Goal: Information Seeking & Learning: Check status

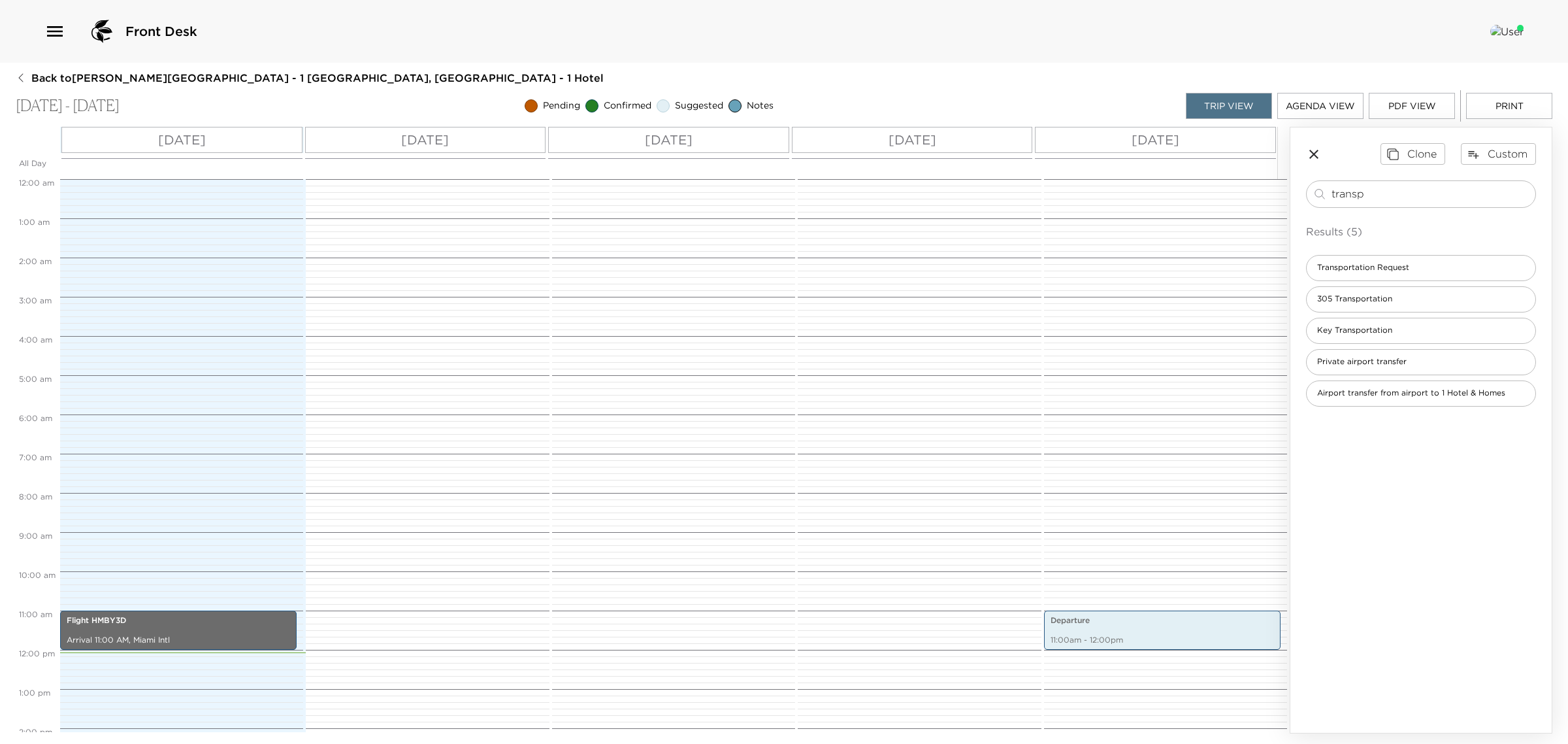
scroll to position [387, 0]
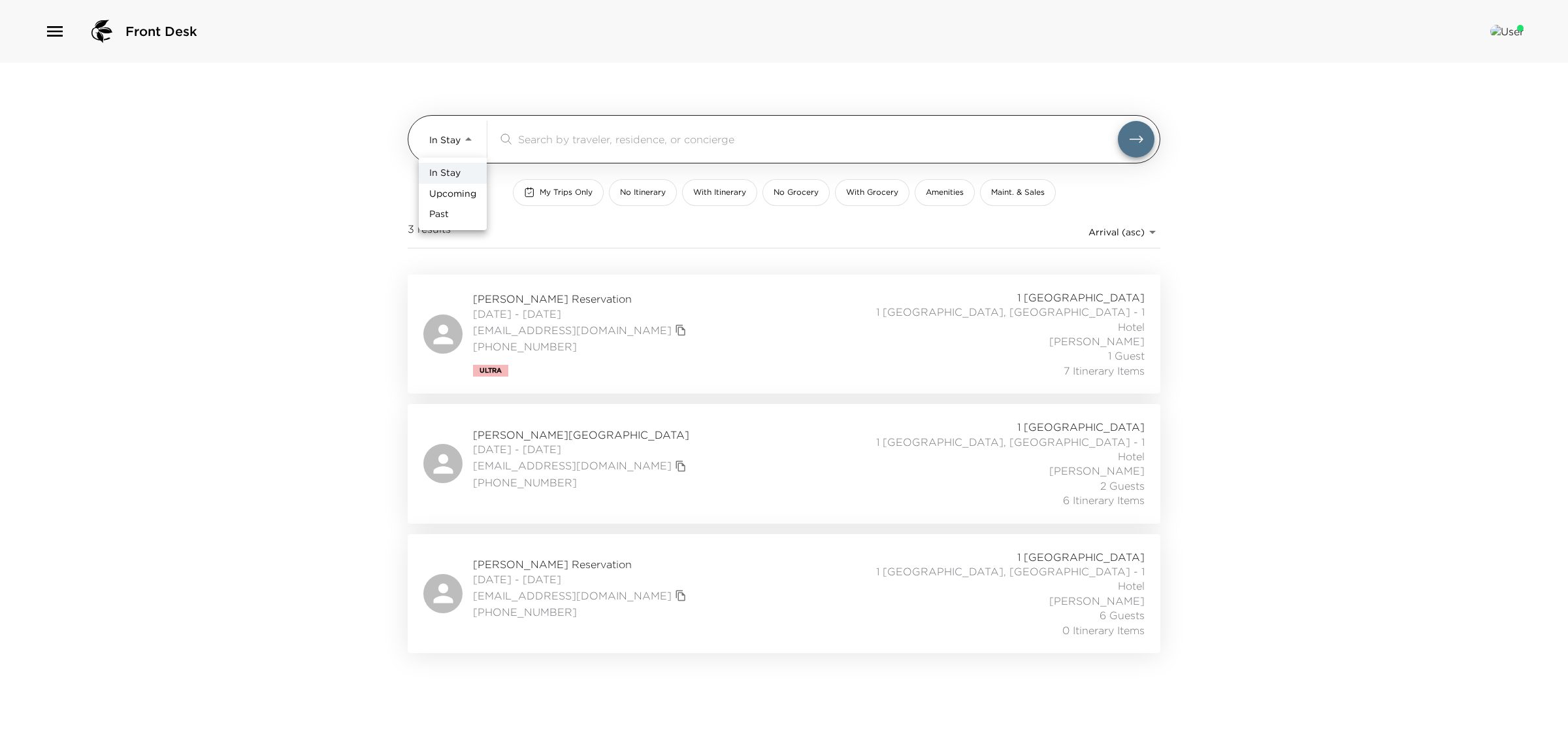
click at [452, 142] on body "Front Desk In Stay In-Stay ​ My Trips Only No Itinerary With Itinerary No Groce…" at bounding box center [784, 372] width 1568 height 744
click at [451, 195] on span "Upcoming" at bounding box center [453, 194] width 47 height 13
type input "Upcoming"
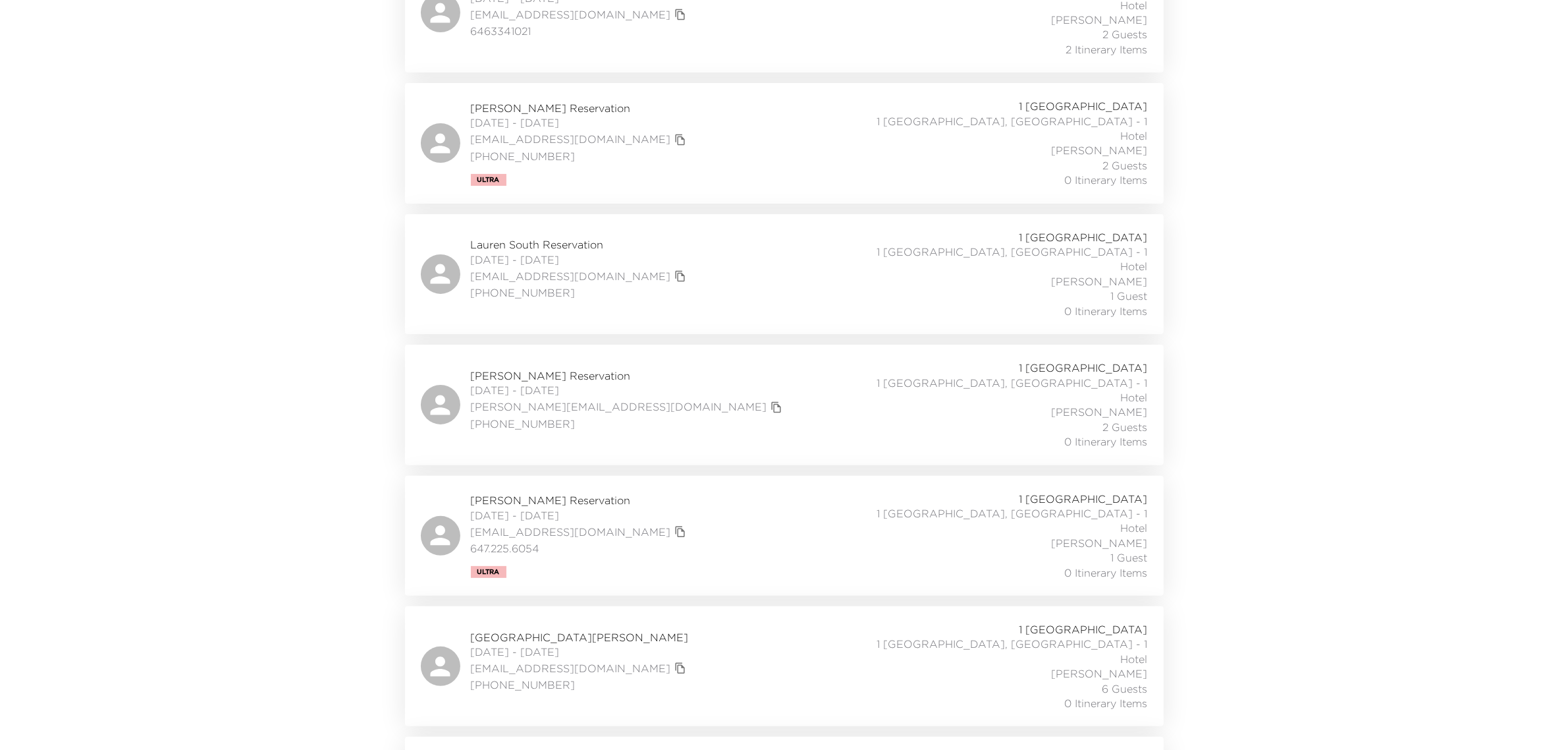
scroll to position [329, 0]
click at [771, 396] on icon "copy primary member email" at bounding box center [776, 402] width 12 height 12
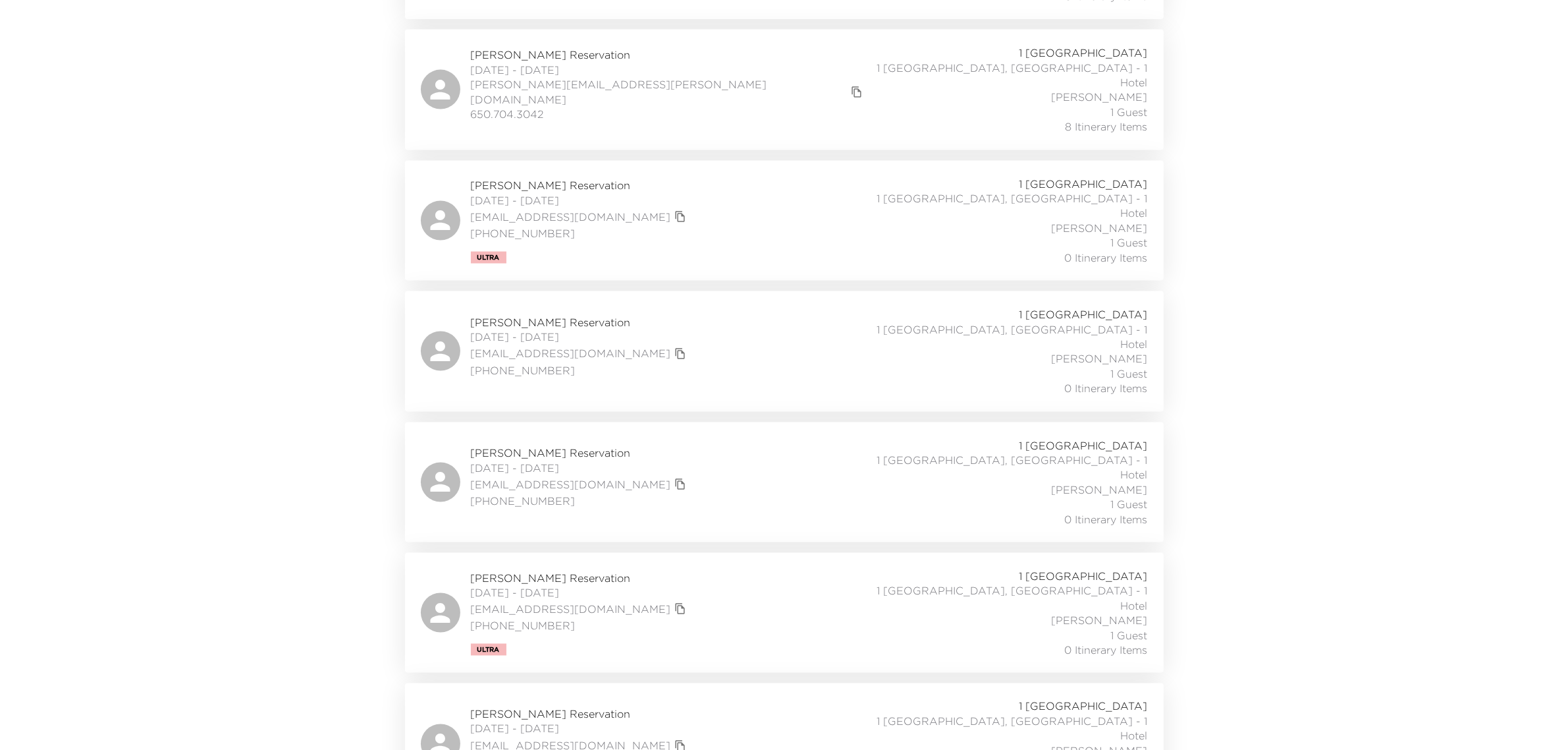
scroll to position [2472, 0]
click at [675, 602] on icon "copy primary member email" at bounding box center [680, 608] width 9 height 11
click at [674, 739] on icon "copy primary member email" at bounding box center [680, 744] width 12 height 12
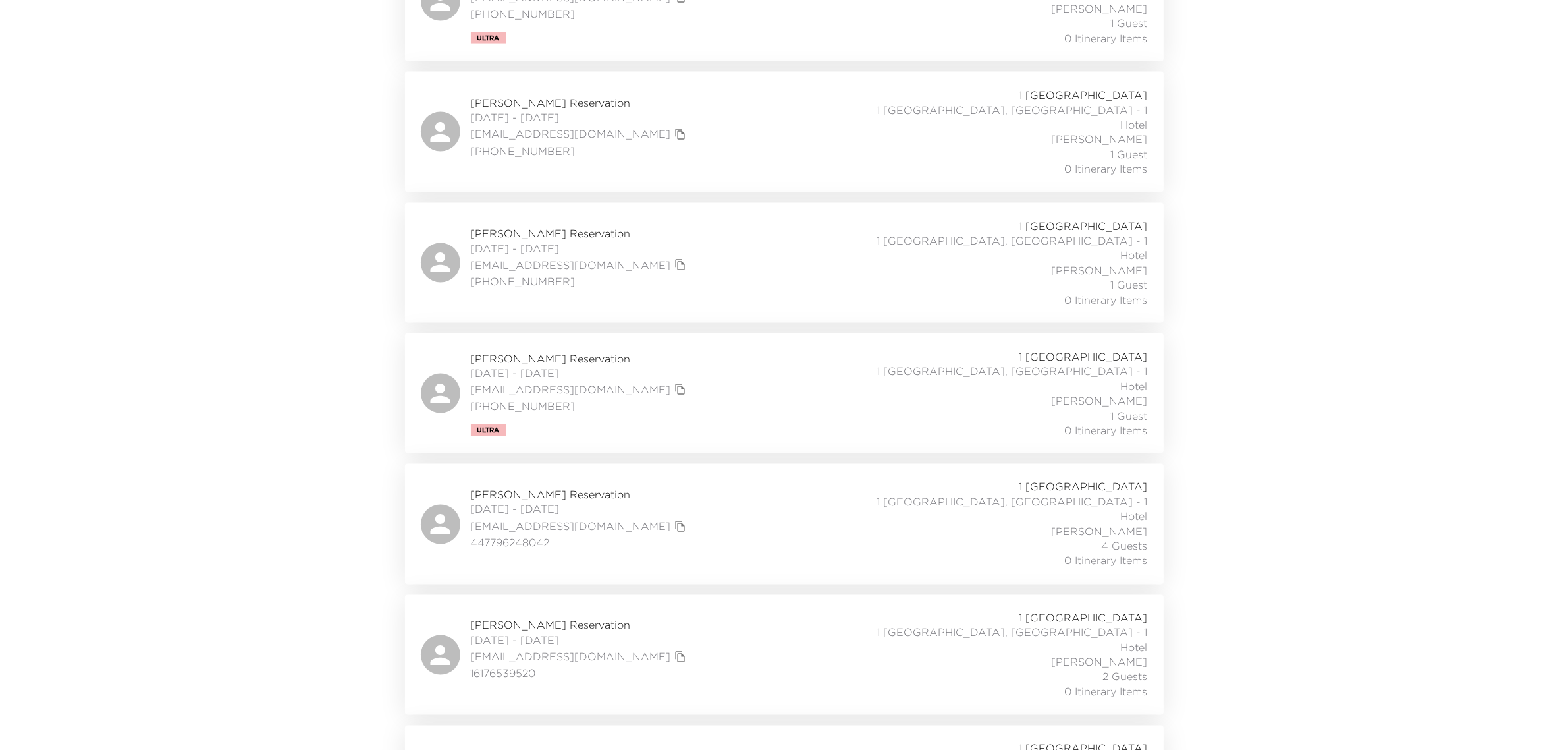
scroll to position [2718, 0]
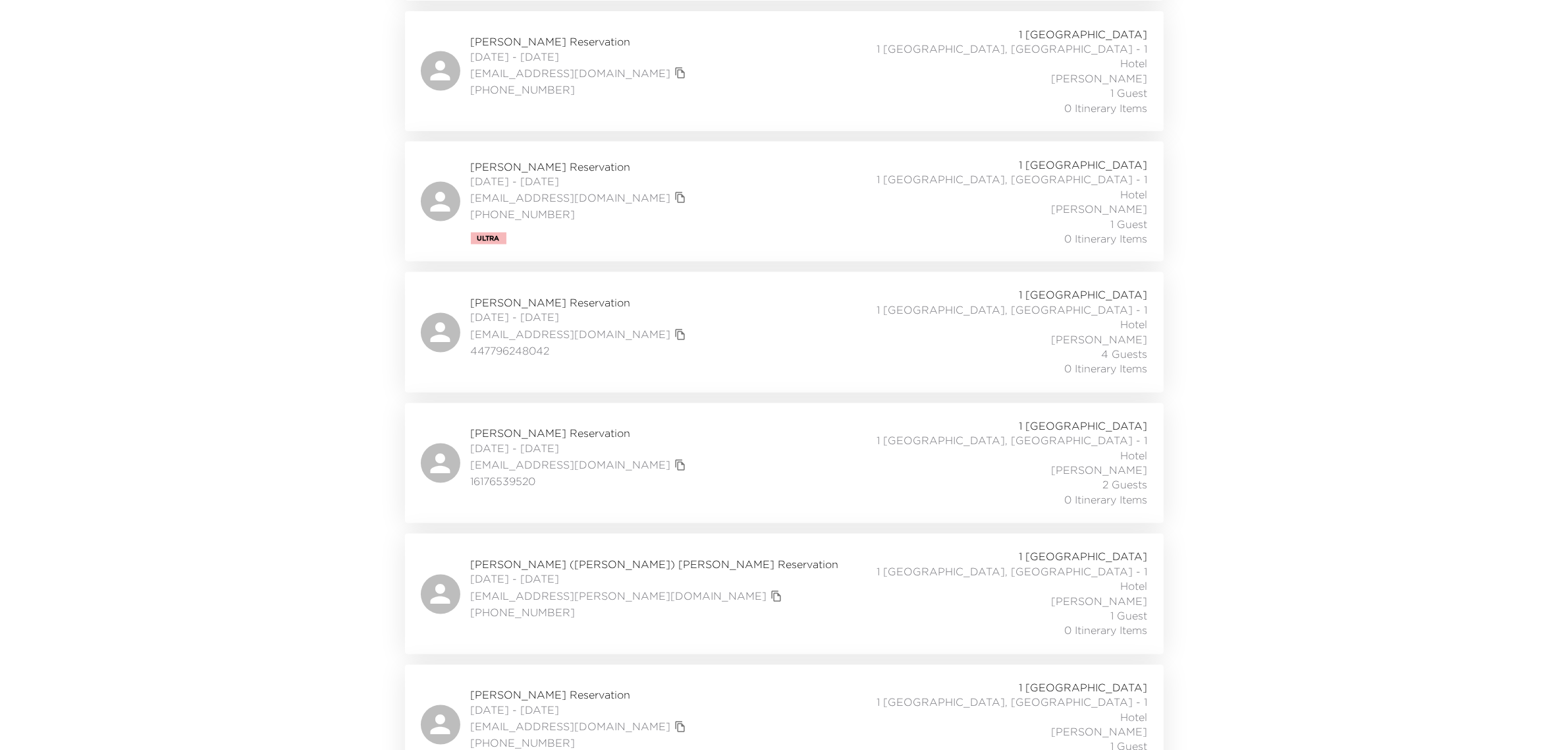
scroll to position [2883, 0]
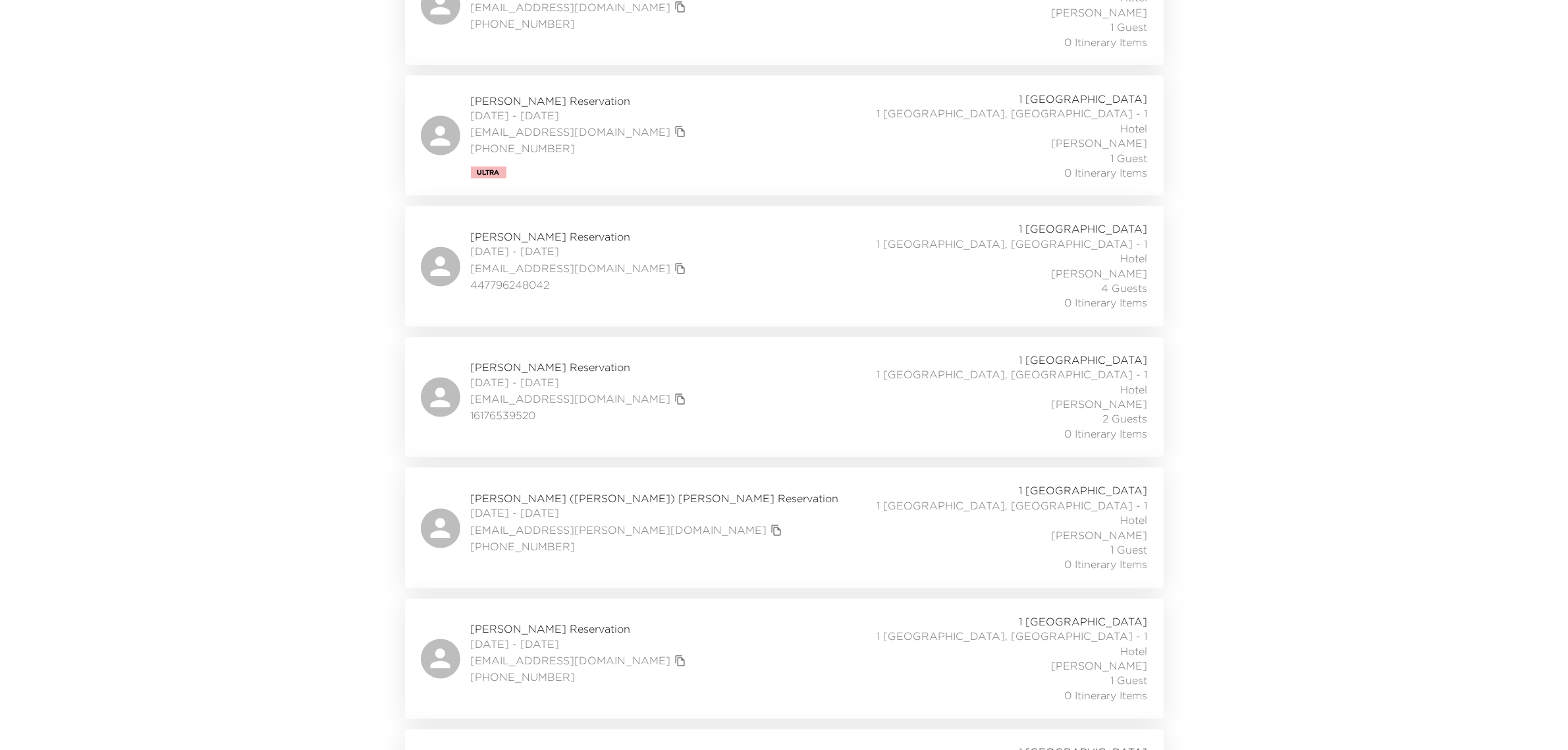
scroll to position [3048, 0]
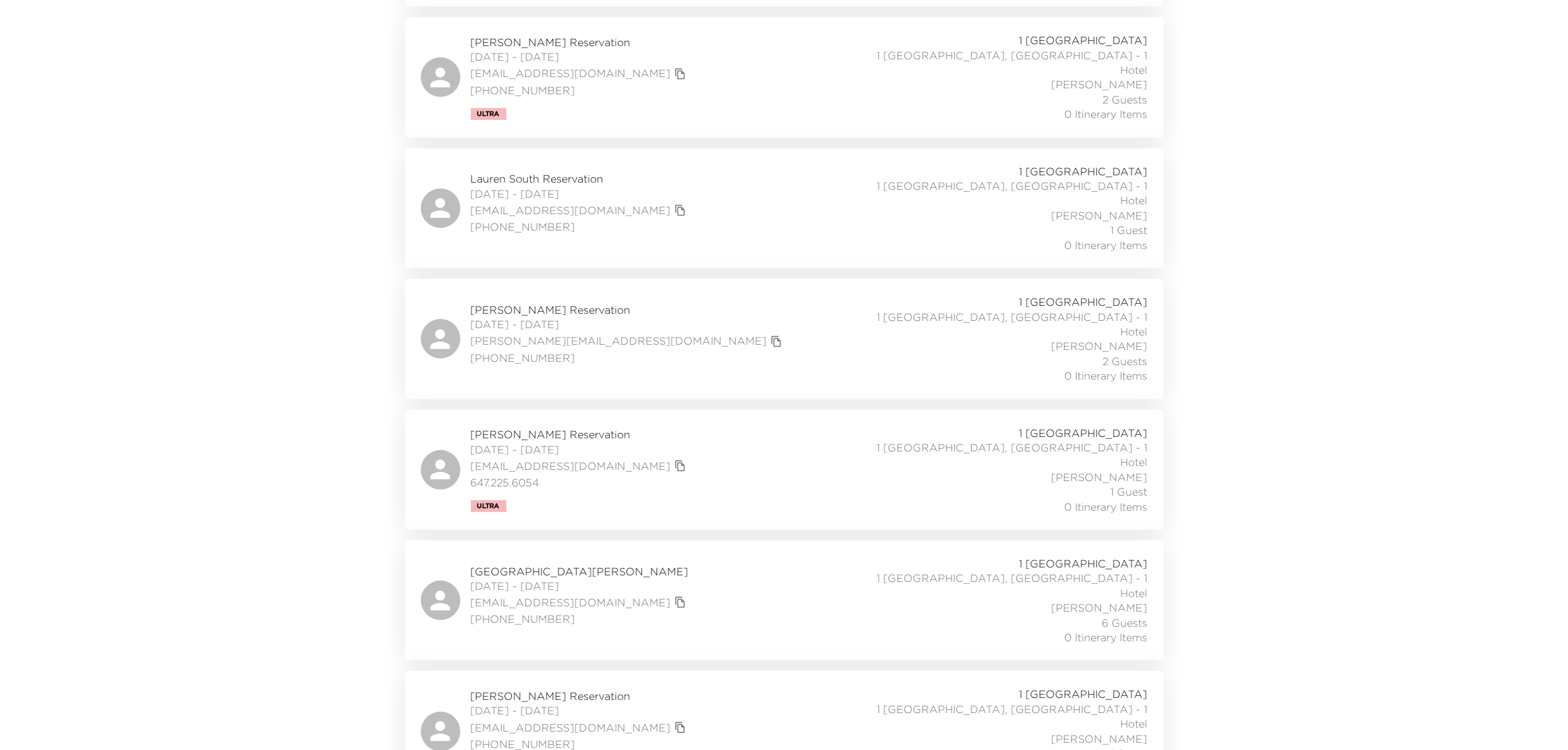
scroll to position [0, 0]
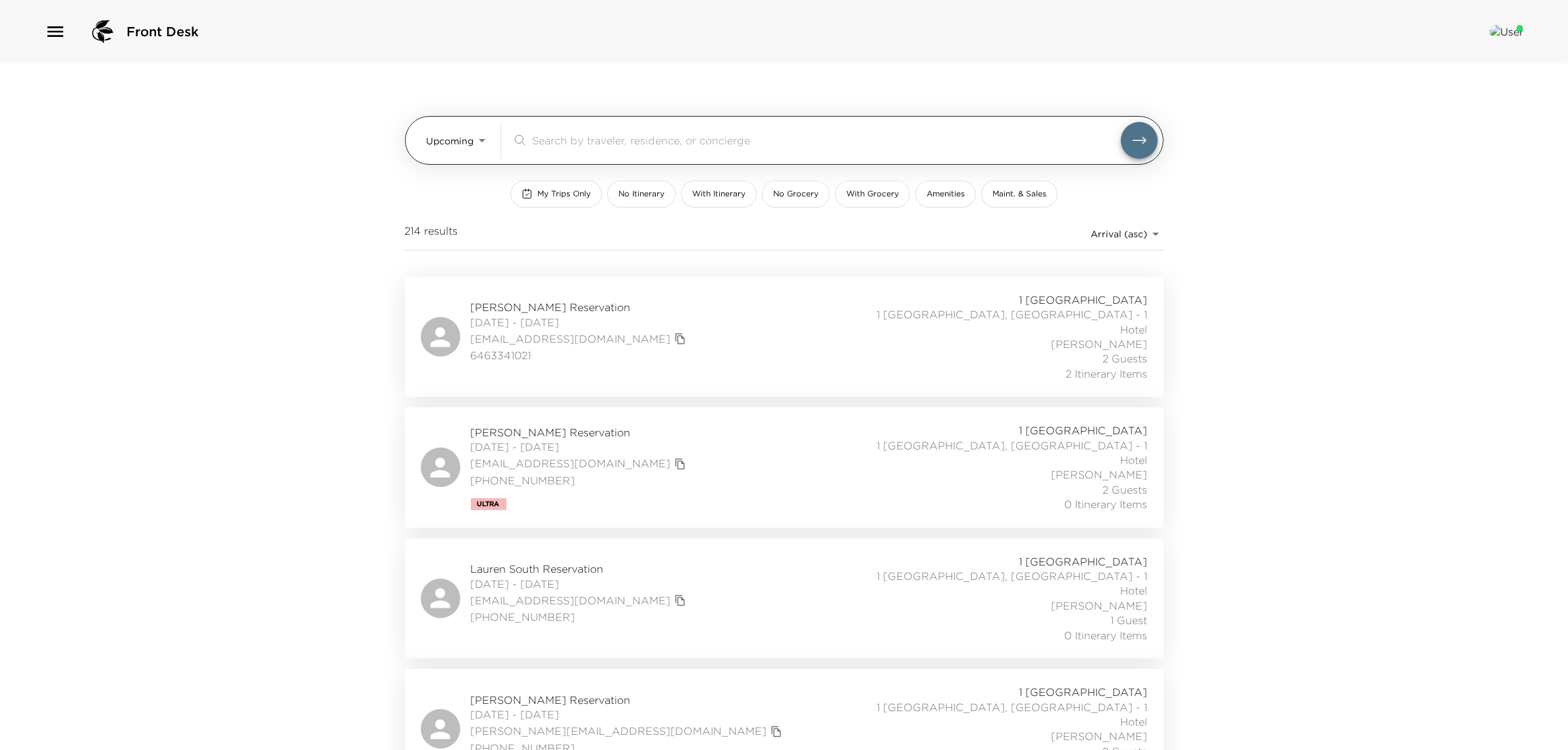
click at [466, 155] on div "Upcoming Upcoming" at bounding box center [459, 140] width 63 height 37
click at [483, 142] on body "Front Desk Upcoming Upcoming ​ My Trips Only No Itinerary With Itinerary No Gro…" at bounding box center [790, 375] width 1581 height 750
click at [452, 225] on li "Past" at bounding box center [458, 216] width 69 height 21
type input "Past"
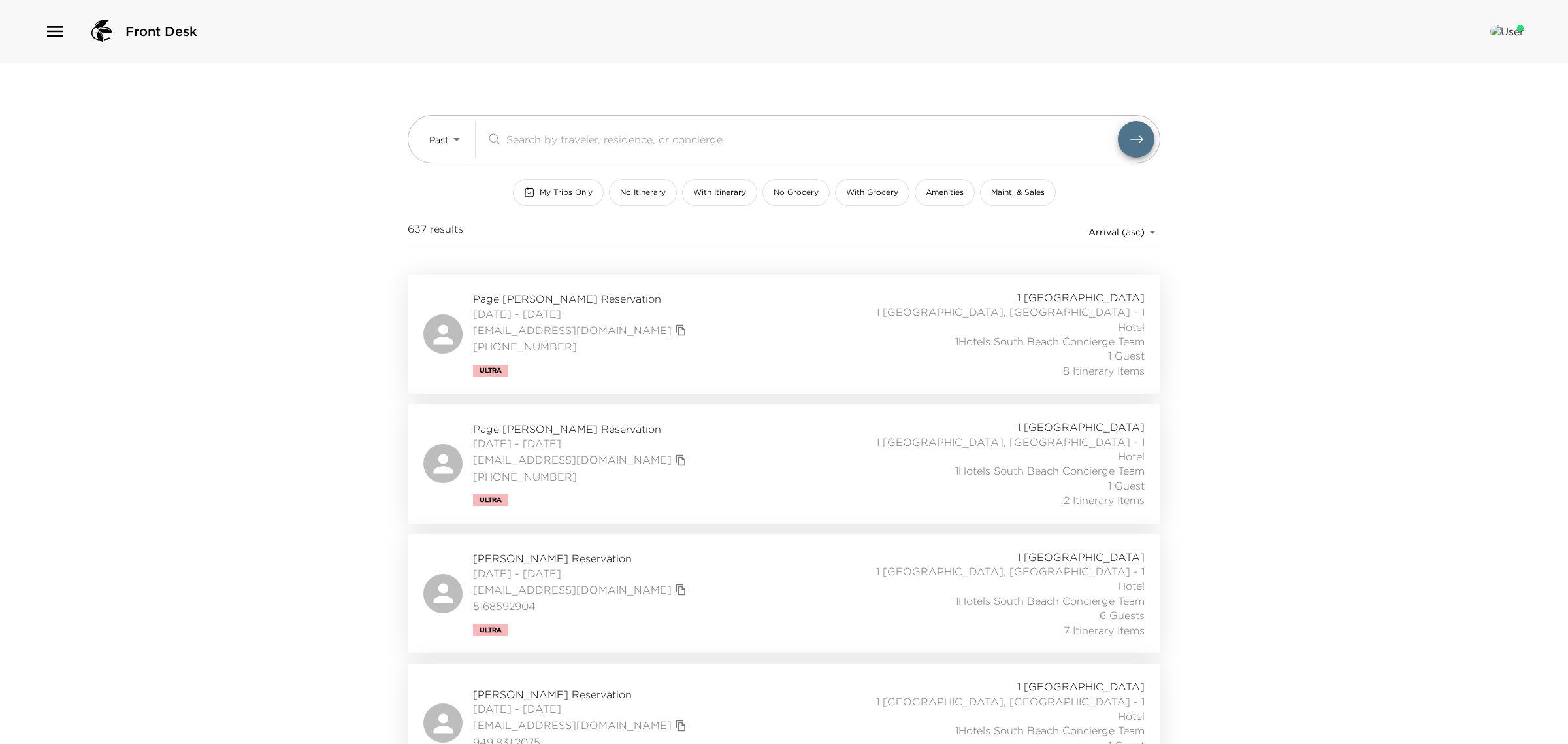
click at [1128, 227] on body "Front Desk Past Past ​ My Trips Only No Itinerary With Itinerary No Grocery Wit…" at bounding box center [784, 372] width 1568 height 744
click at [1121, 272] on li "Arrival (desc)" at bounding box center [1119, 279] width 83 height 21
type input "reservations_prod_arrival_desc"
click at [572, 298] on span "Jeffrey Herzog Reservation" at bounding box center [576, 299] width 217 height 14
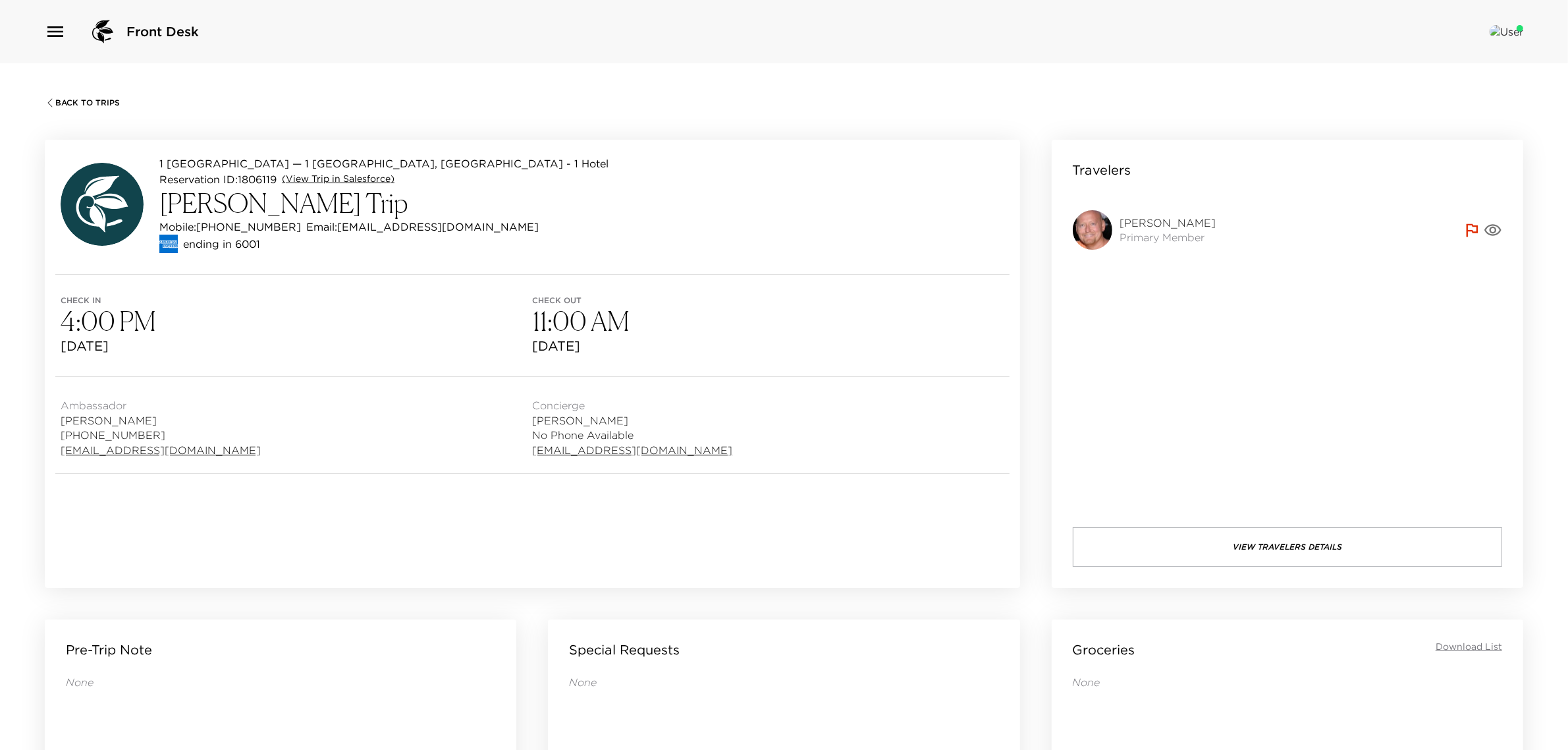
click at [326, 176] on link "(View Trip in Salesforce)" at bounding box center [338, 179] width 112 height 13
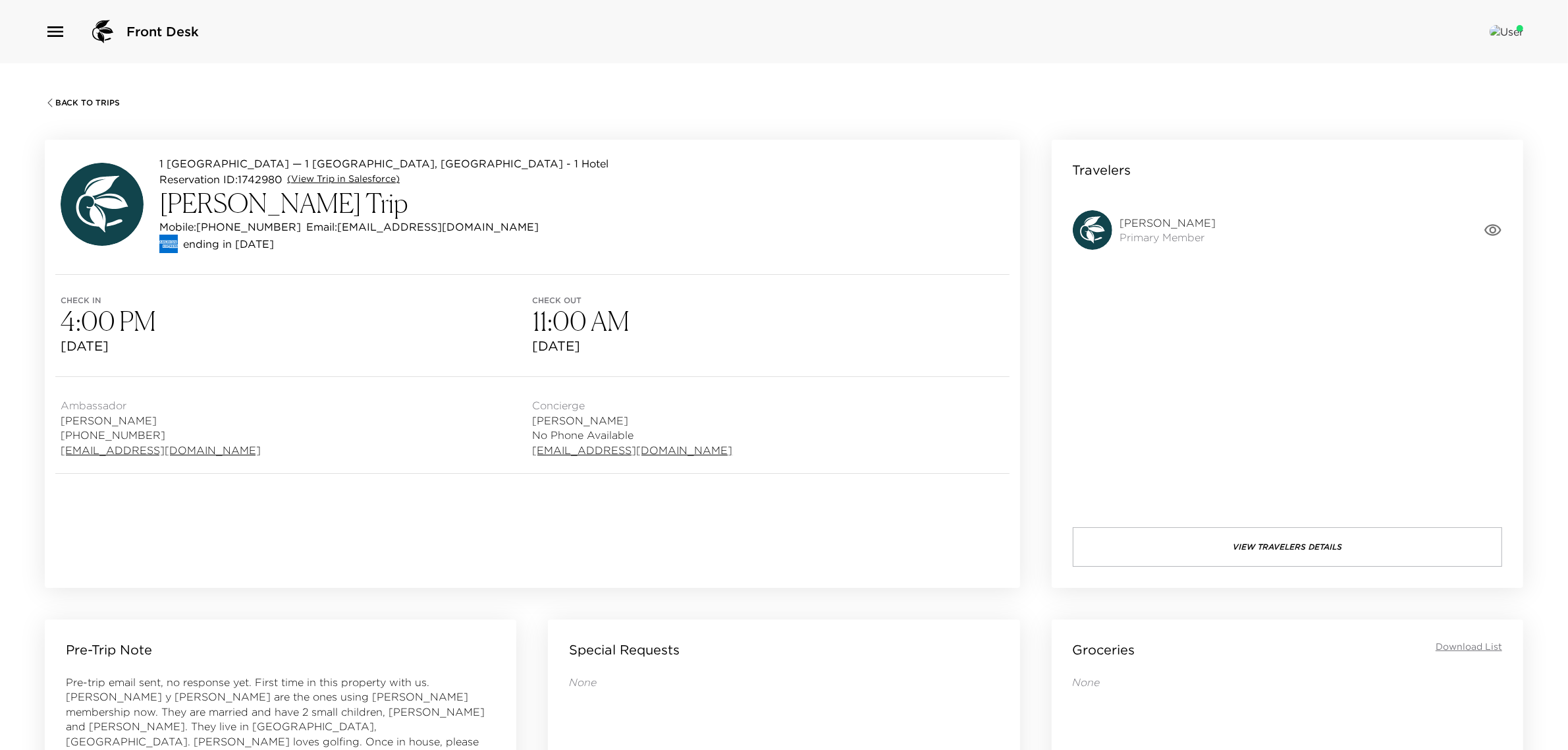
click at [340, 184] on link "(View Trip in Salesforce)" at bounding box center [343, 179] width 112 height 13
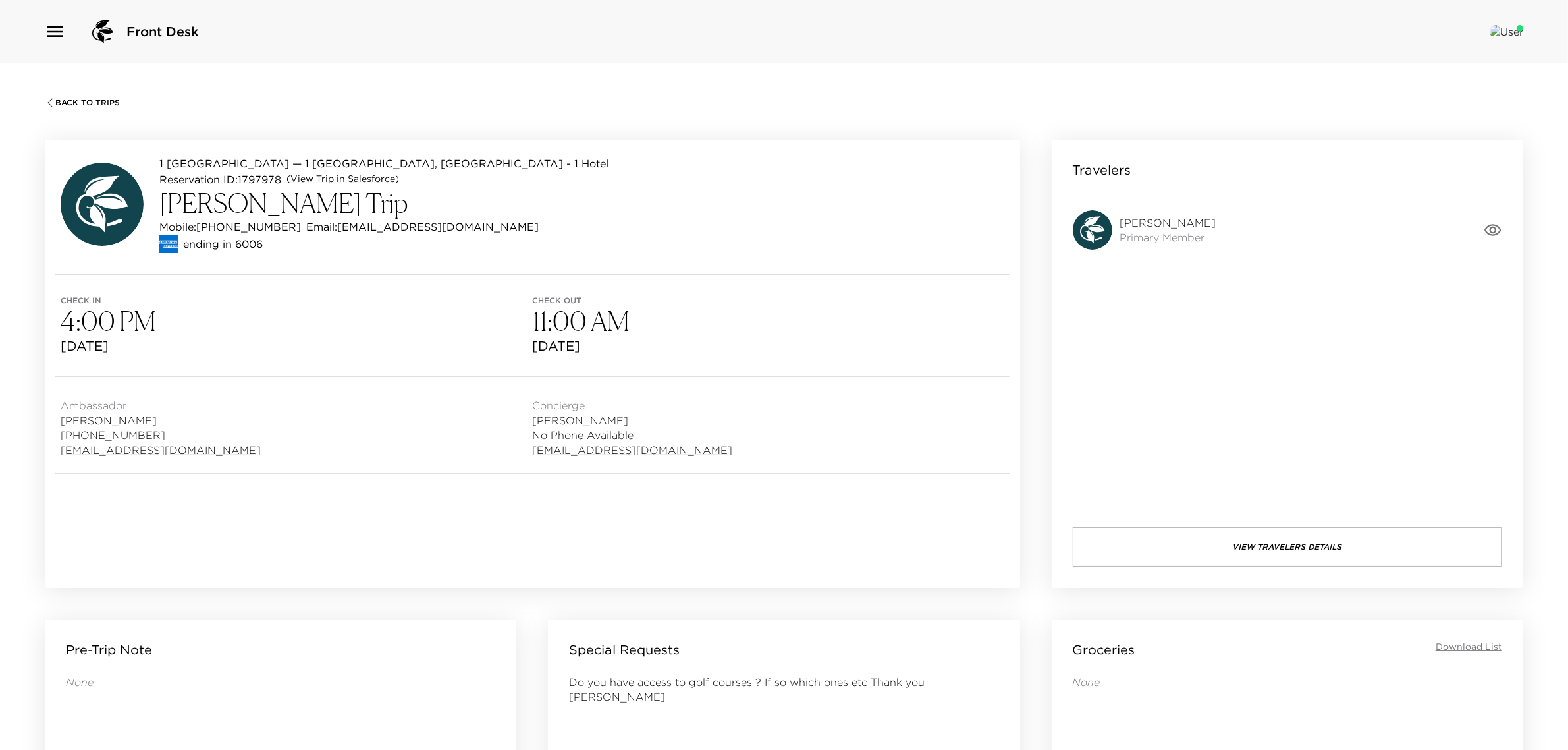
click at [321, 183] on link "(View Trip in Salesforce)" at bounding box center [342, 179] width 112 height 13
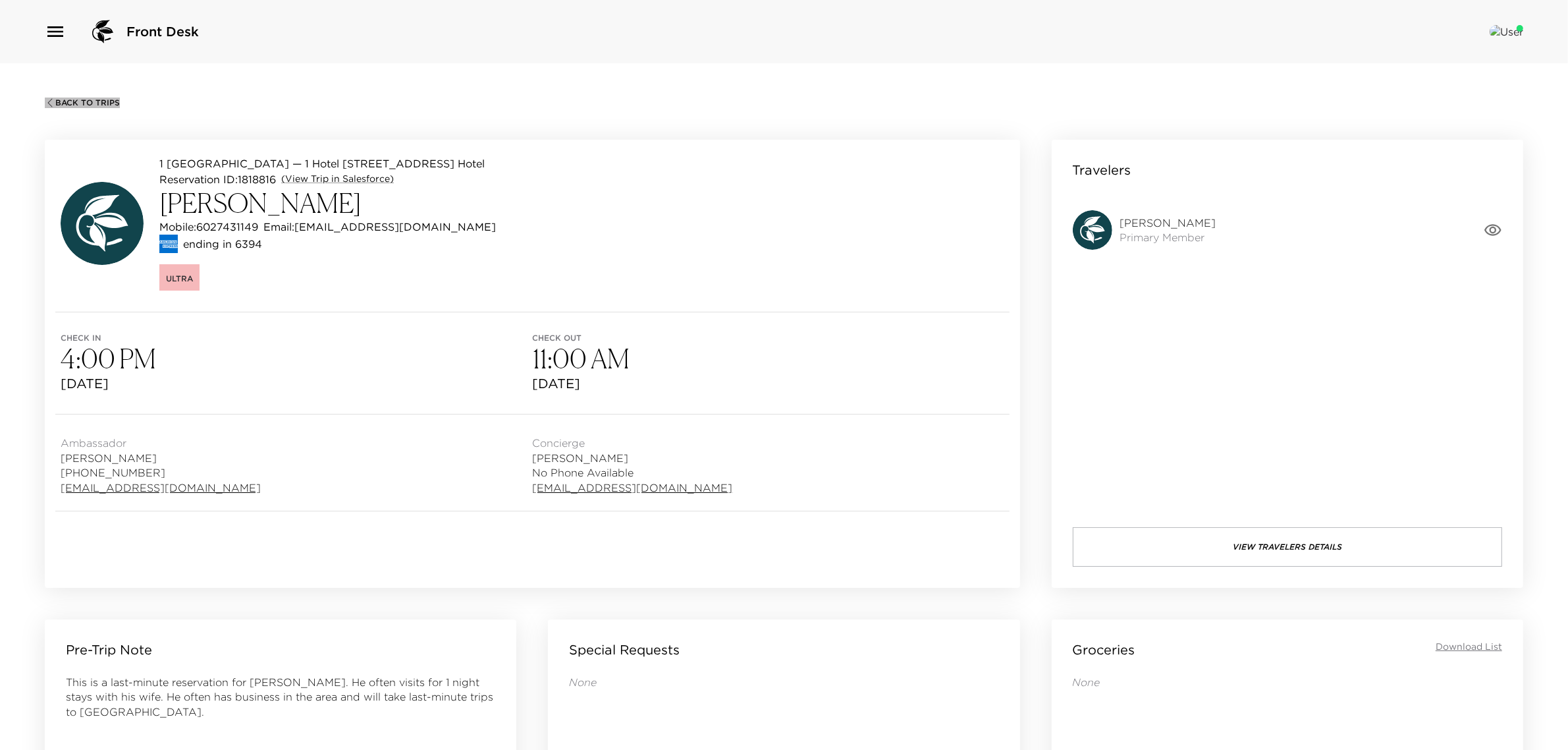
click at [93, 98] on span "Back To Trips" at bounding box center [88, 103] width 65 height 9
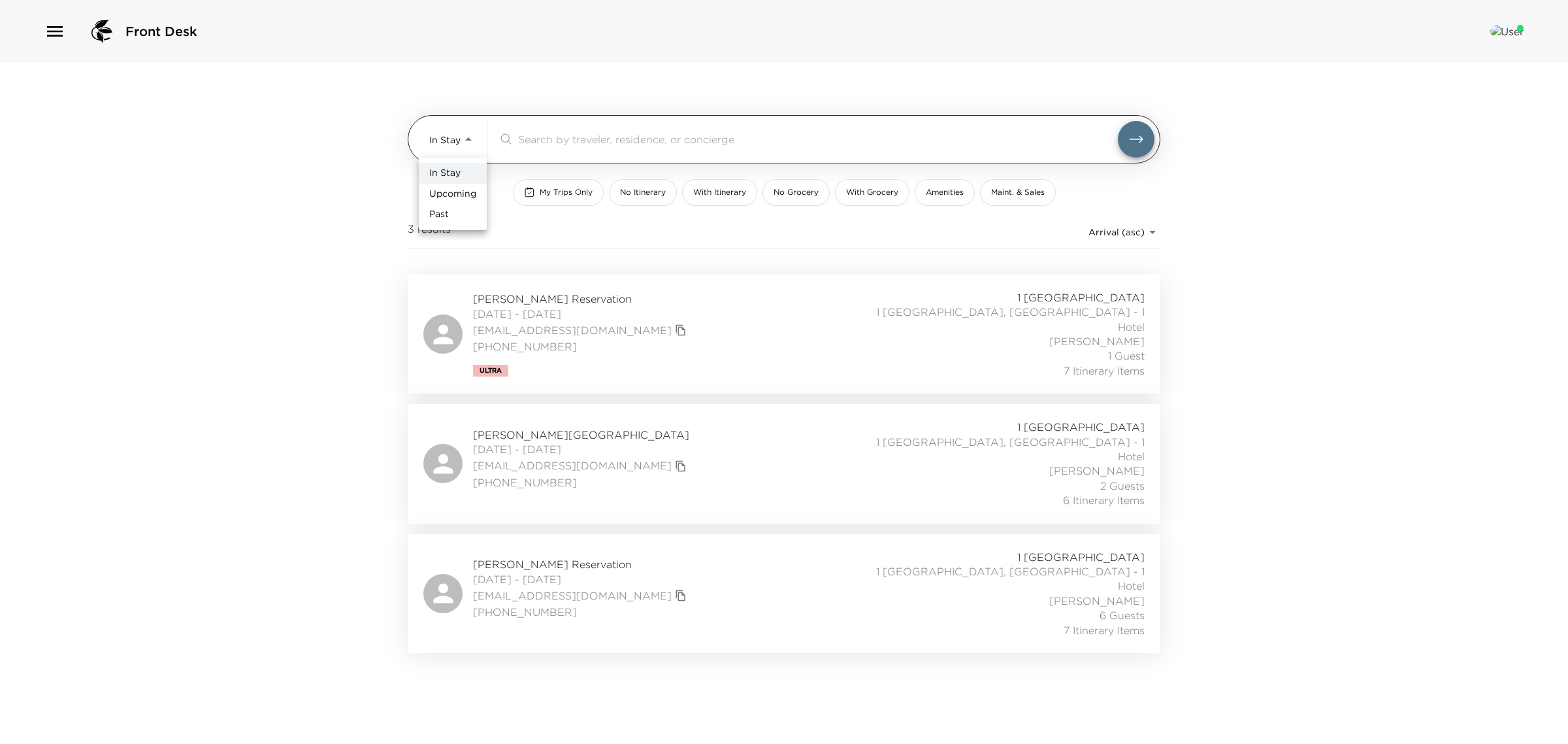
click at [449, 134] on body "Front Desk In Stay In-Stay ​ My Trips Only No Itinerary With Itinerary No Groce…" at bounding box center [784, 372] width 1568 height 744
click at [464, 211] on li "Past" at bounding box center [453, 214] width 68 height 21
type input "Past"
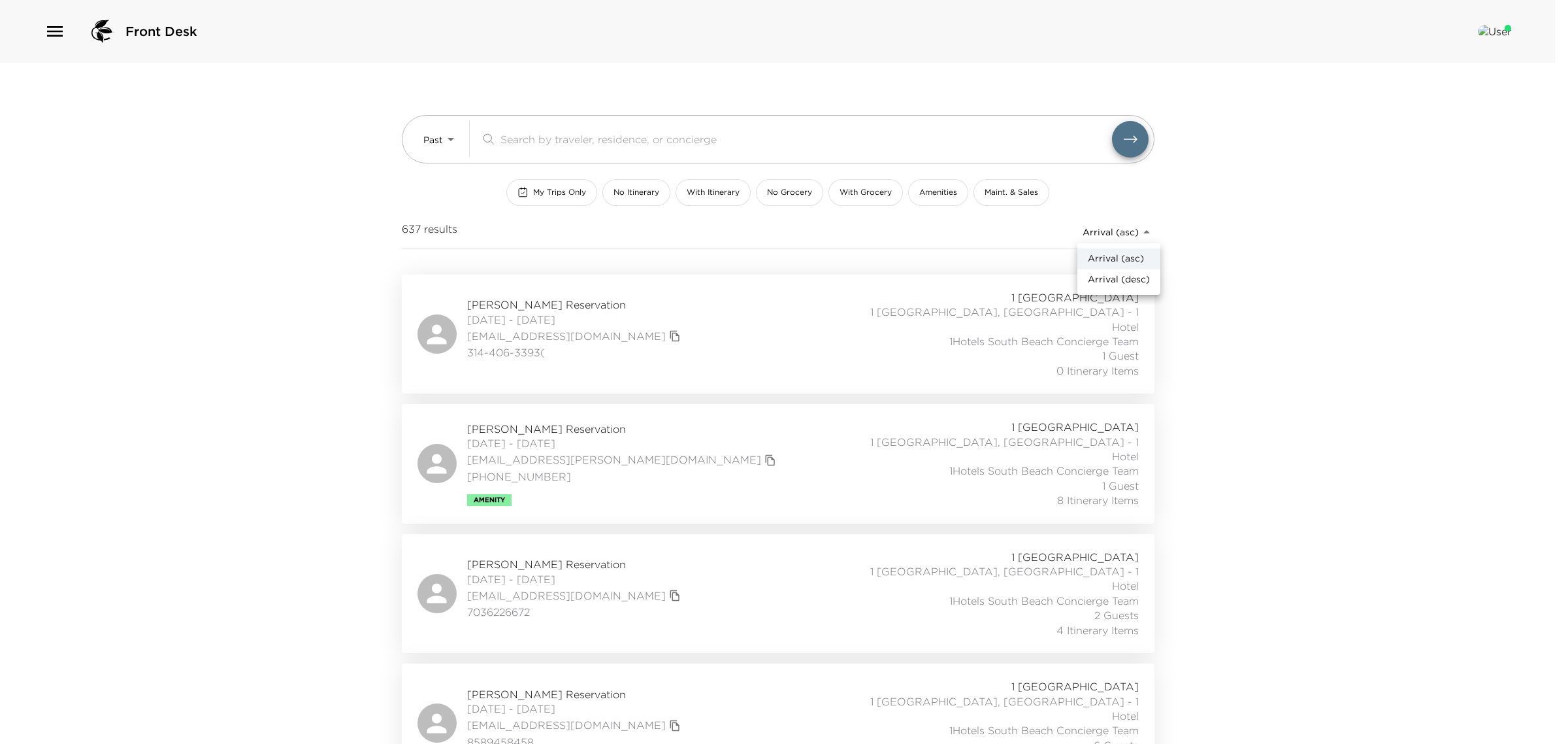
click at [1091, 230] on body "Front Desk Past Past ​ My Trips Only No Itinerary With Itinerary No Grocery Wit…" at bounding box center [784, 372] width 1568 height 744
click at [1096, 276] on span "Arrival (desc)" at bounding box center [1119, 279] width 62 height 13
type input "reservations_prod_arrival_desc"
click at [547, 429] on span "Jill Herzog Reservation" at bounding box center [576, 429] width 217 height 14
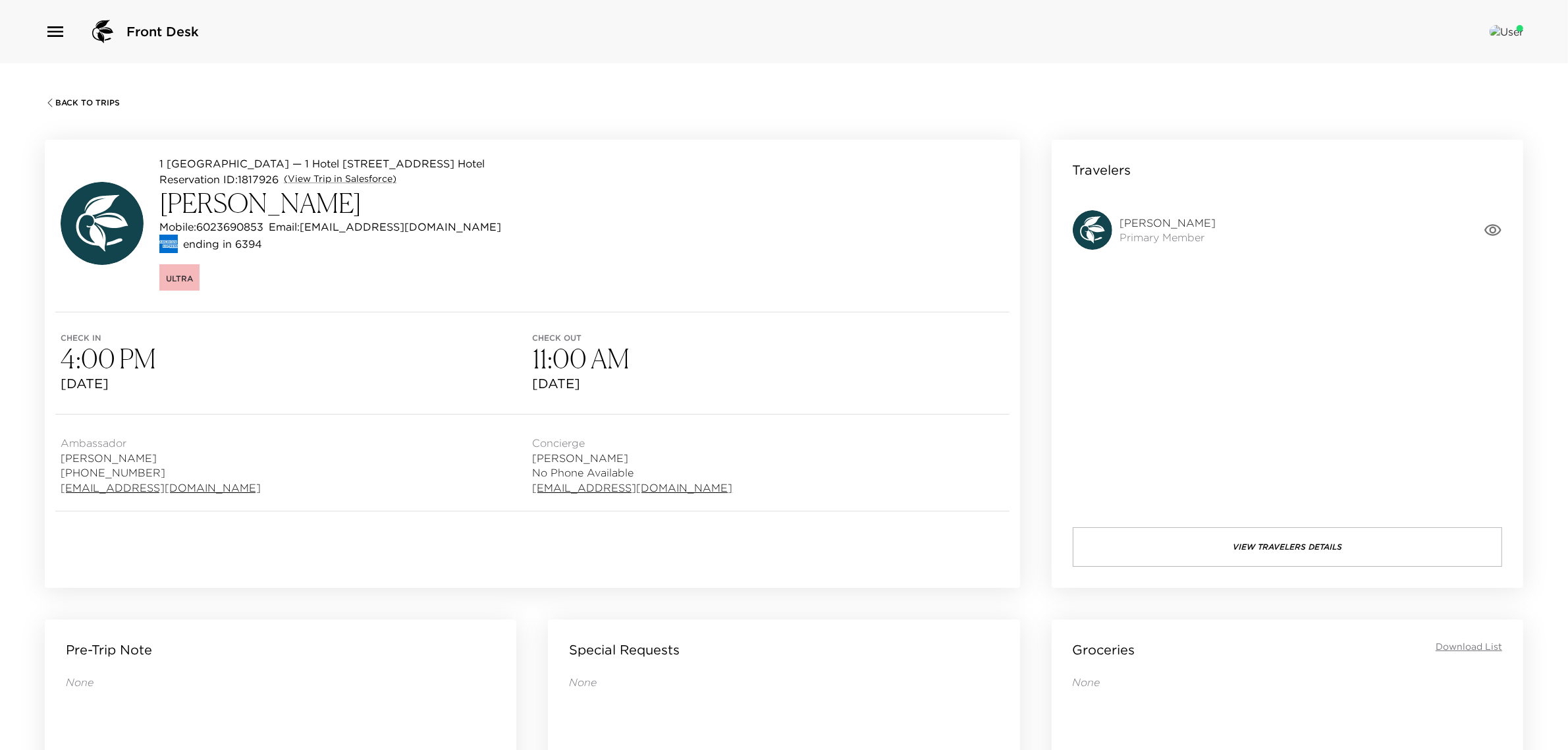
click at [105, 88] on div "Back To Trips 1 Hotel South Beach — 1 Hotel 1602 Miami, FL - 1 Hotel Reservatio…" at bounding box center [784, 438] width 1568 height 750
click at [106, 100] on span "Back To Trips" at bounding box center [88, 103] width 65 height 9
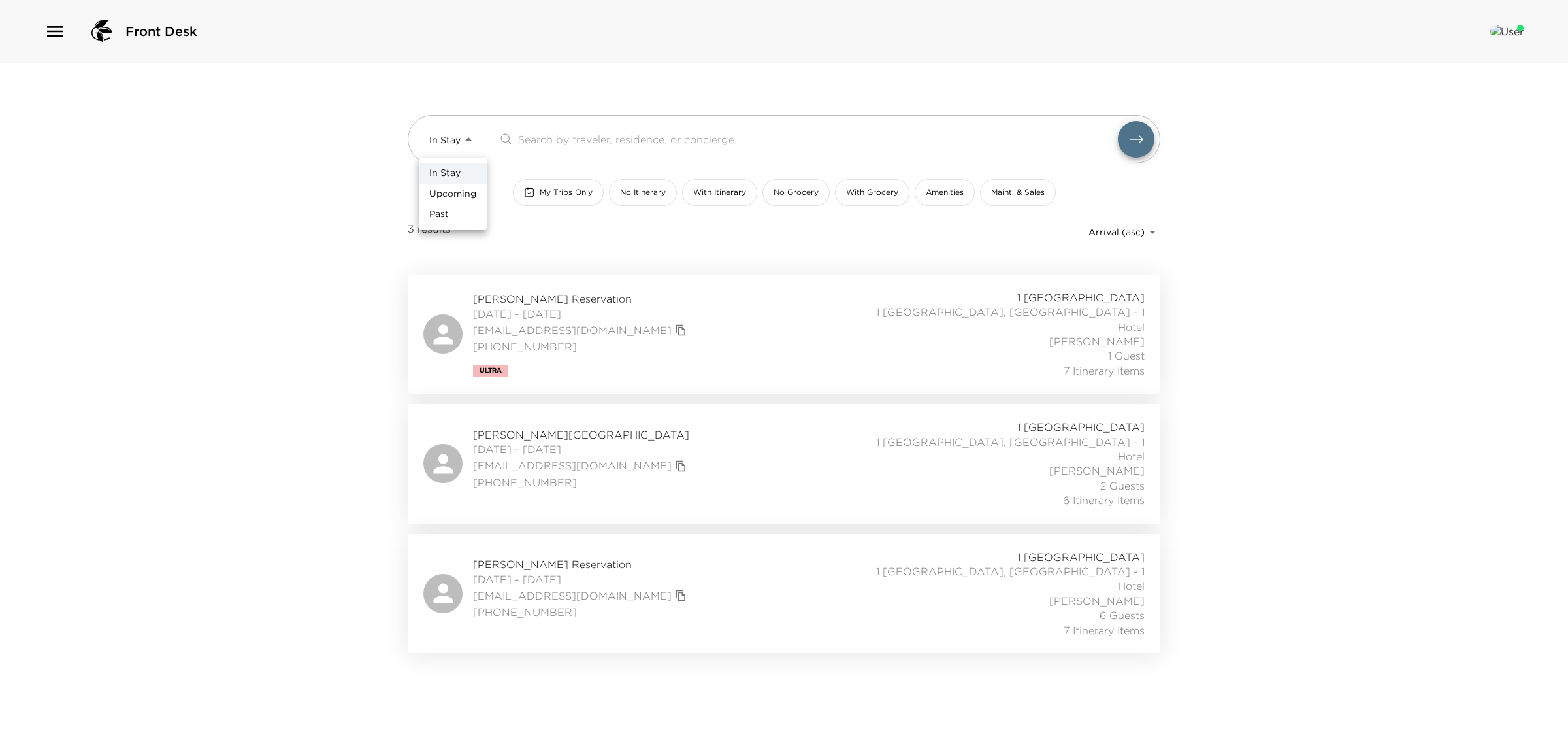
drag, startPoint x: 457, startPoint y: 146, endPoint x: 455, endPoint y: 155, distance: 9.2
click at [456, 146] on body "Front Desk In Stay In-Stay ​ My Trips Only No Itinerary With Itinerary No Groce…" at bounding box center [784, 372] width 1568 height 744
click at [449, 217] on li "Past" at bounding box center [453, 214] width 68 height 21
type input "Past"
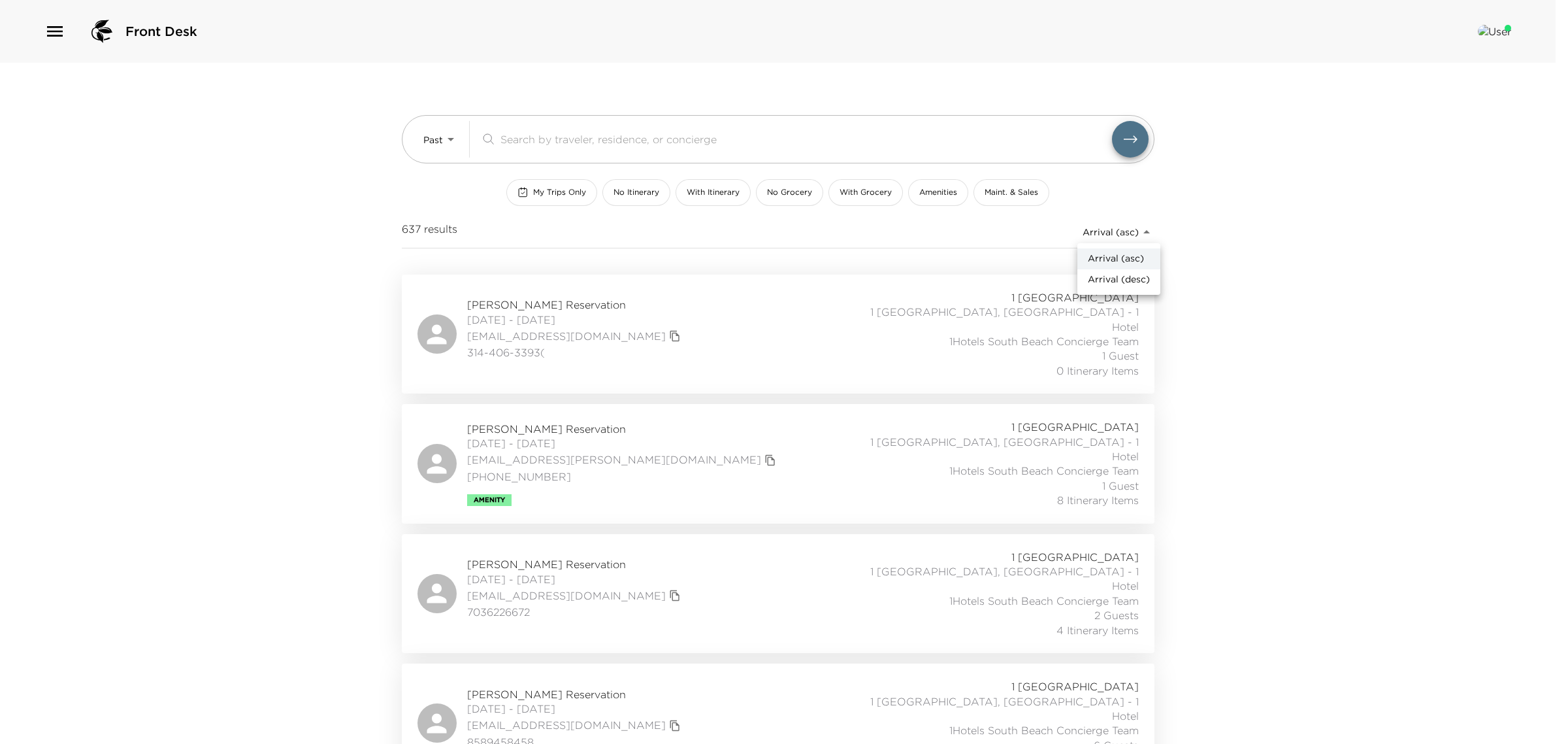
click at [1090, 235] on body "Front Desk Past Past ​ My Trips Only No Itinerary With Itinerary No Grocery Wit…" at bounding box center [784, 372] width 1568 height 744
click at [1096, 282] on span "Arrival (desc)" at bounding box center [1119, 279] width 62 height 13
type input "reservations_prod_arrival_desc"
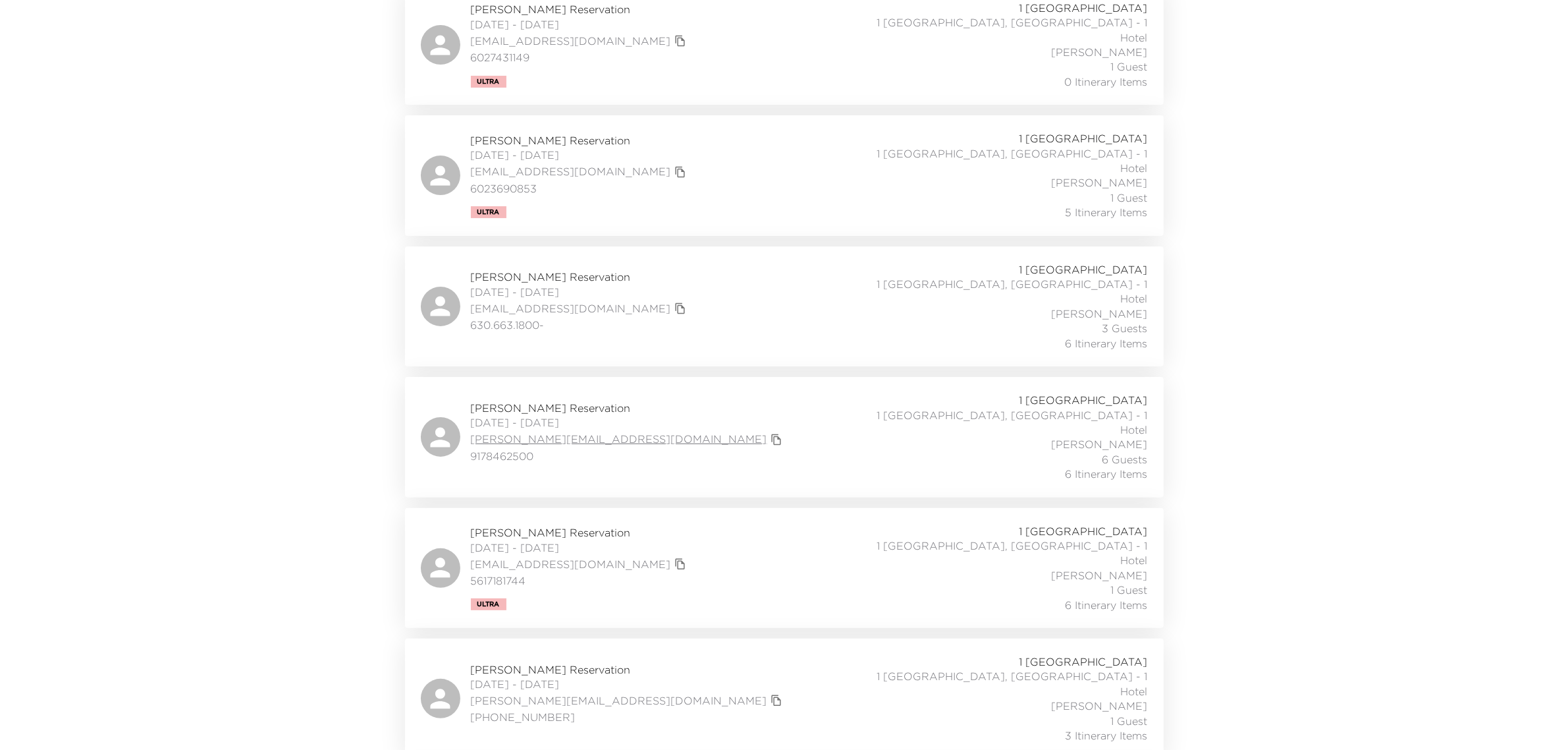
scroll to position [329, 0]
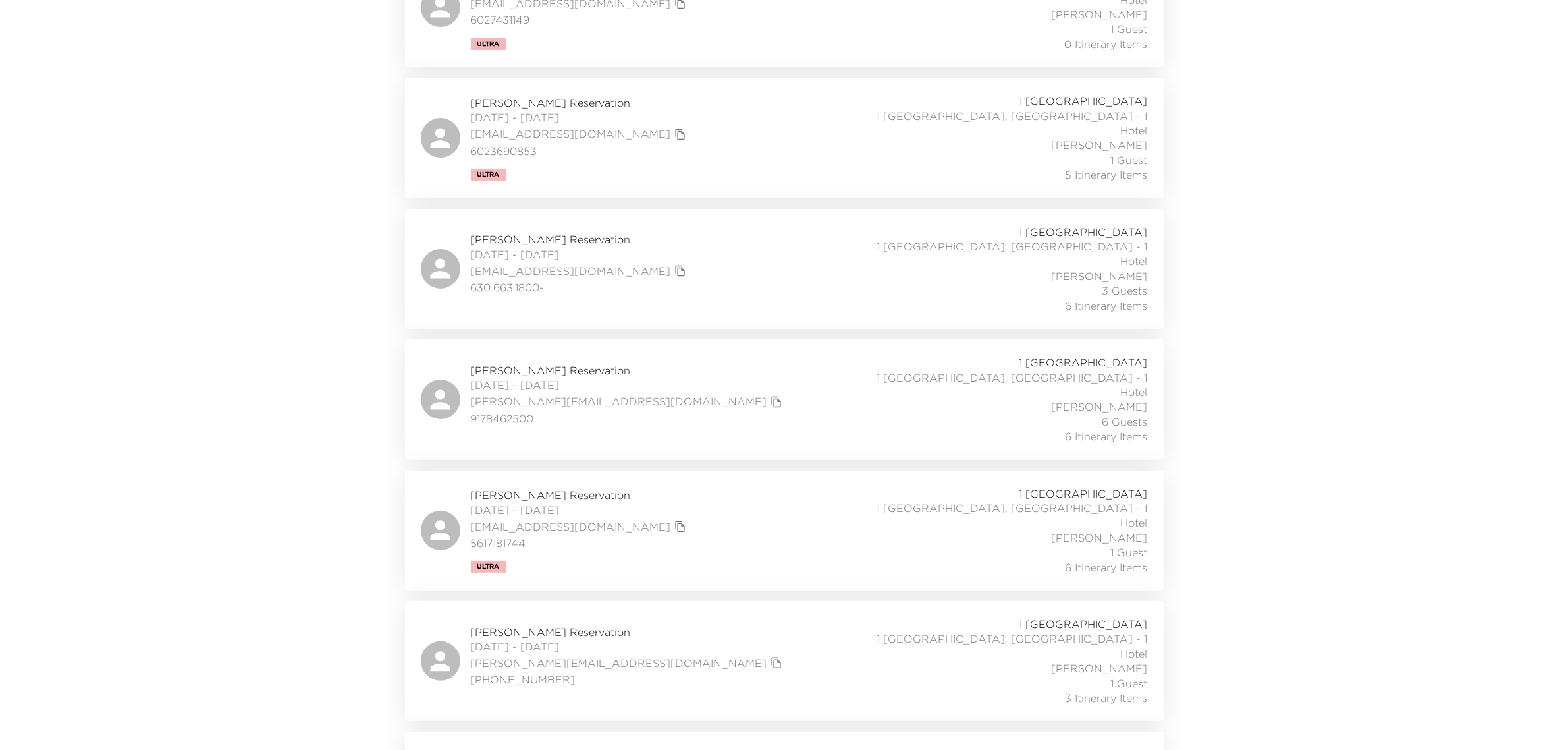
click at [527, 487] on span "Michelle Miller Reservation" at bounding box center [580, 494] width 219 height 14
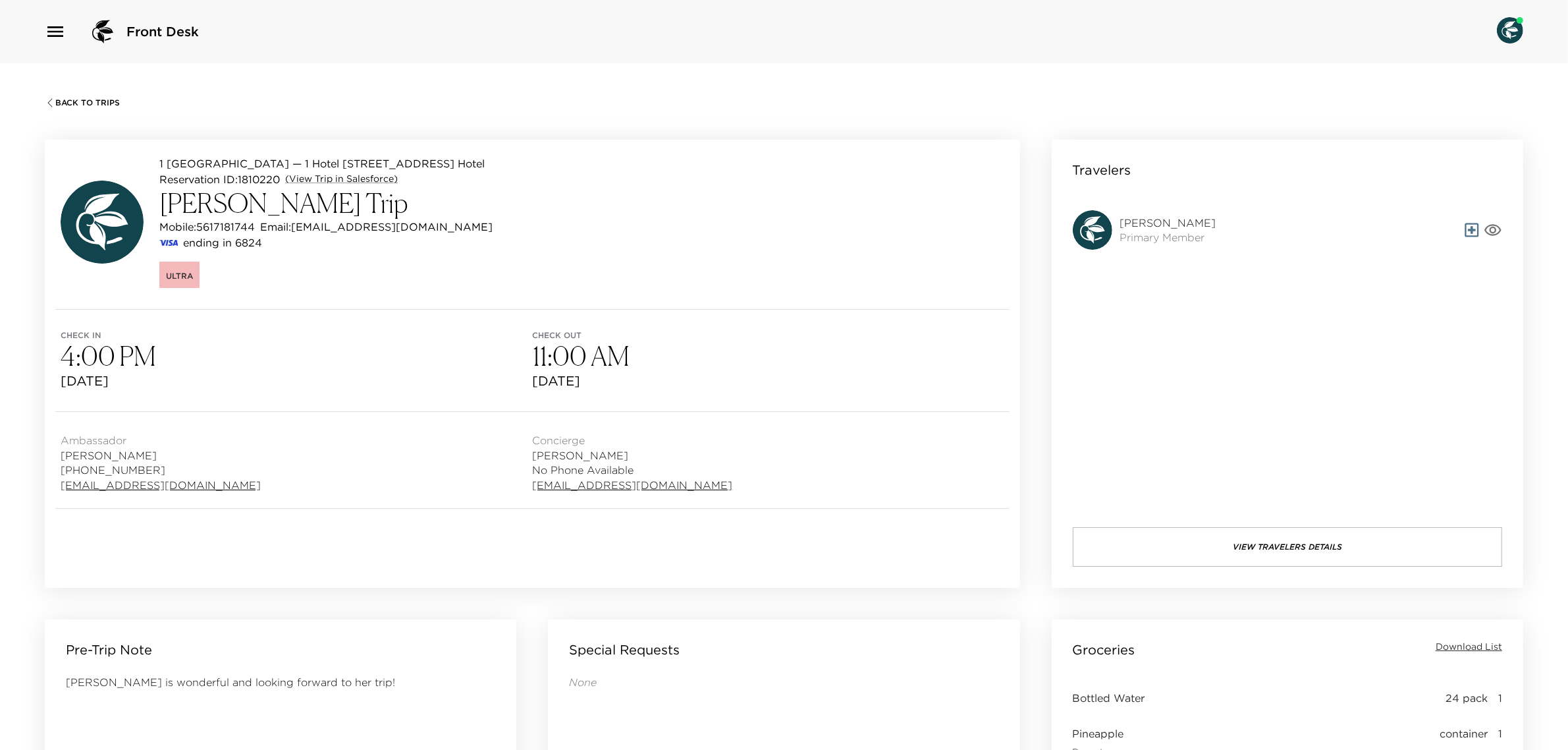
scroll to position [165, 0]
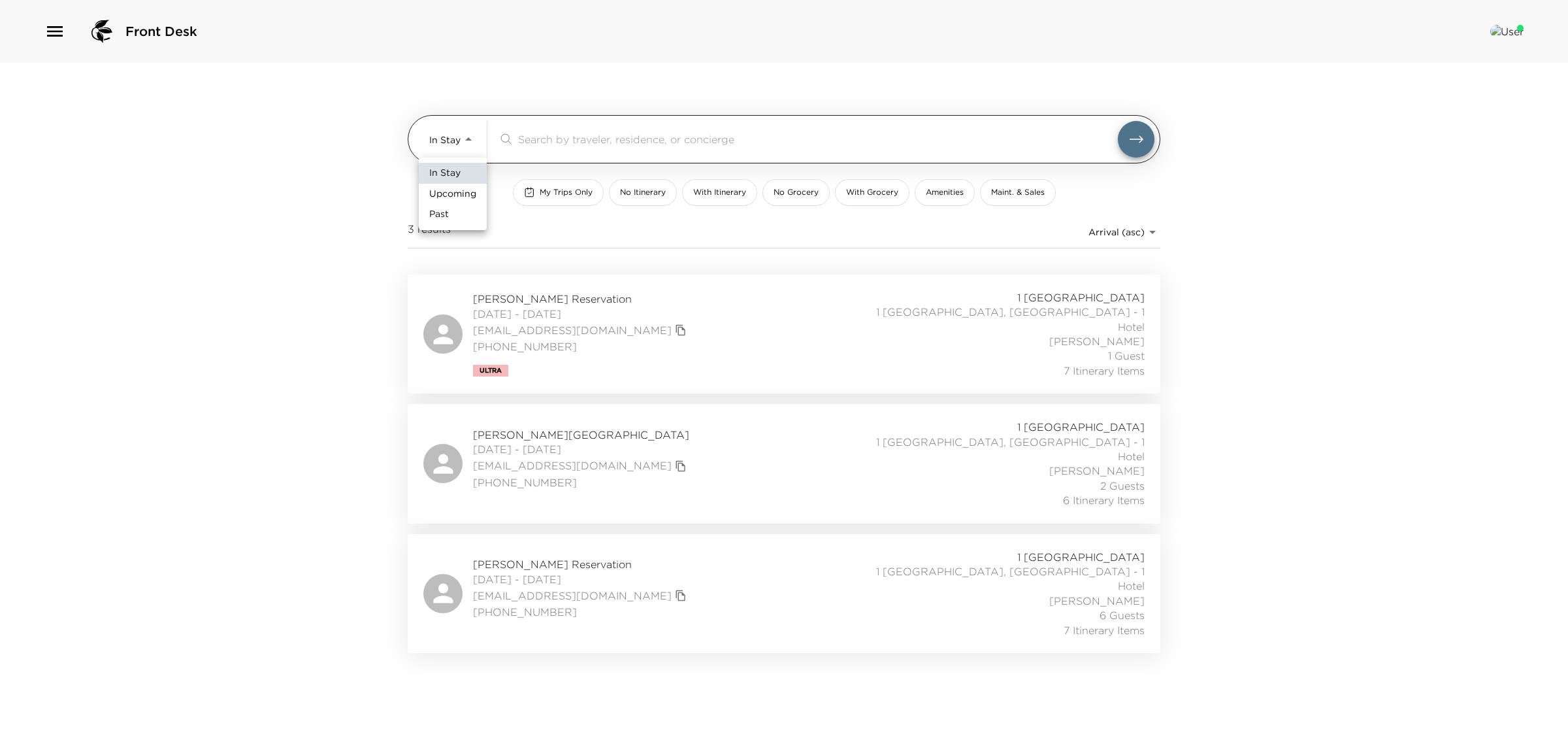
click at [446, 146] on body "Front Desk In Stay In-Stay ​ My Trips Only No Itinerary With Itinerary No Groce…" at bounding box center [784, 372] width 1568 height 744
click at [458, 194] on span "Upcoming" at bounding box center [453, 194] width 47 height 13
type input "Upcoming"
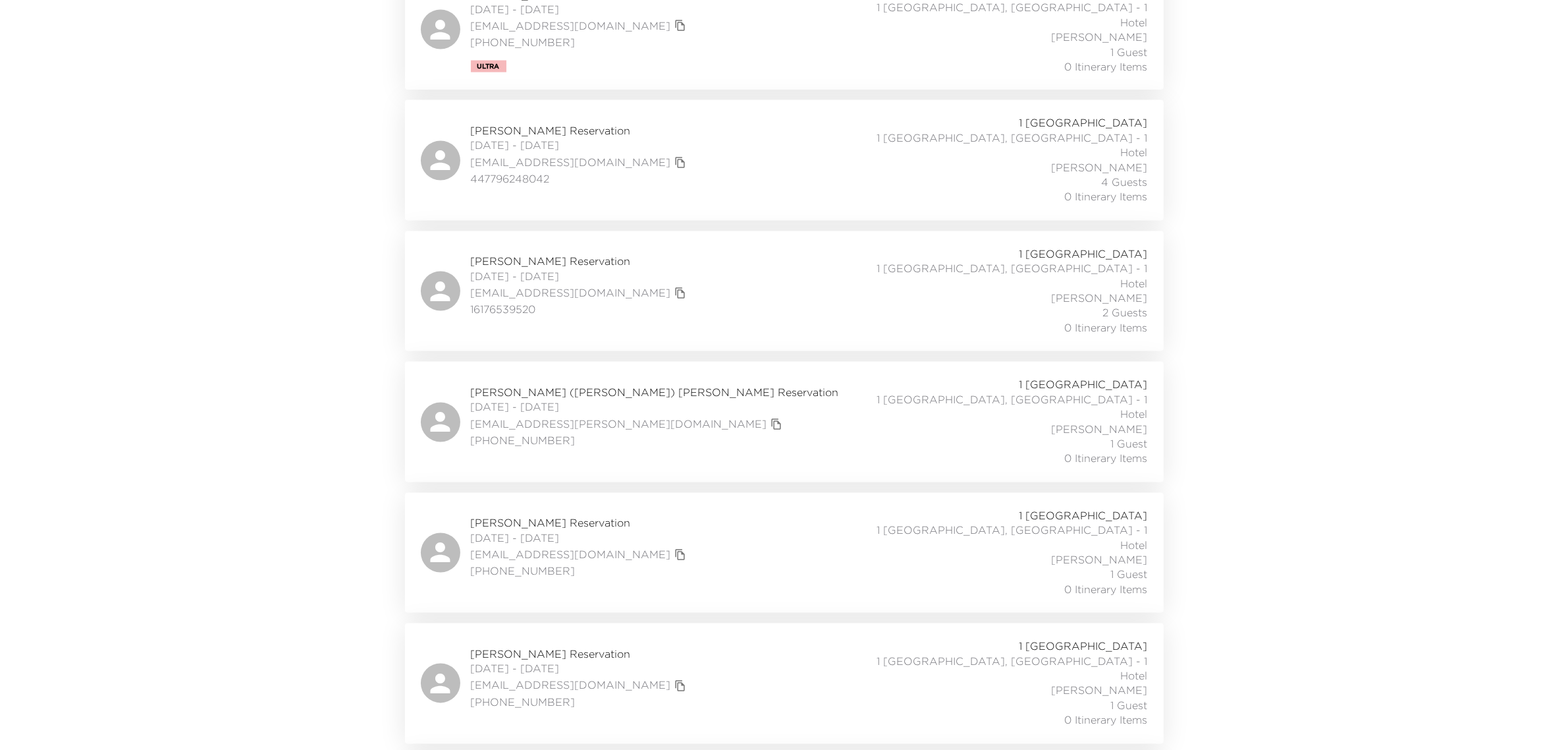
scroll to position [3048, 0]
click at [534, 521] on span "[PERSON_NAME] Reservation" at bounding box center [580, 528] width 219 height 14
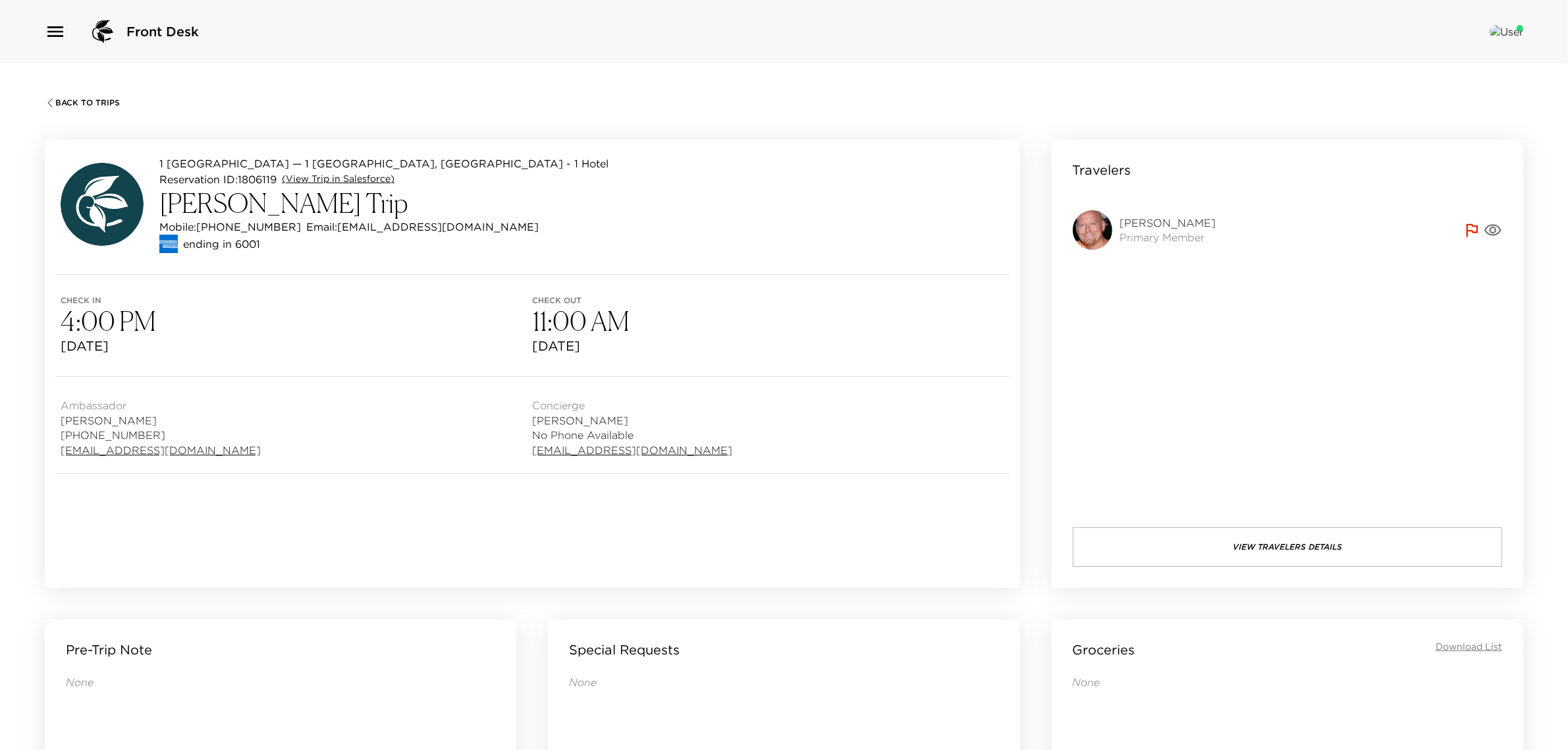
click at [320, 172] on link "(View Trip in Salesforce)" at bounding box center [338, 179] width 112 height 13
